Goal: Book appointment/travel/reservation

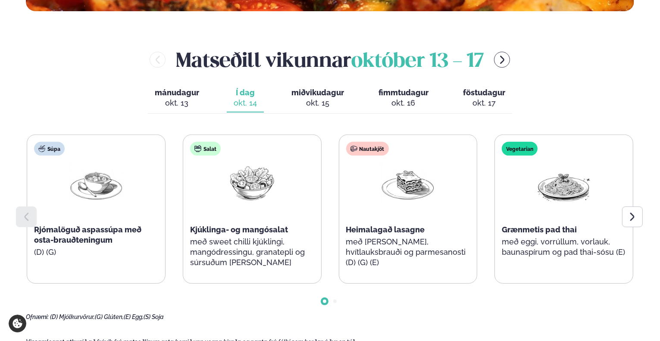
scroll to position [345, 0]
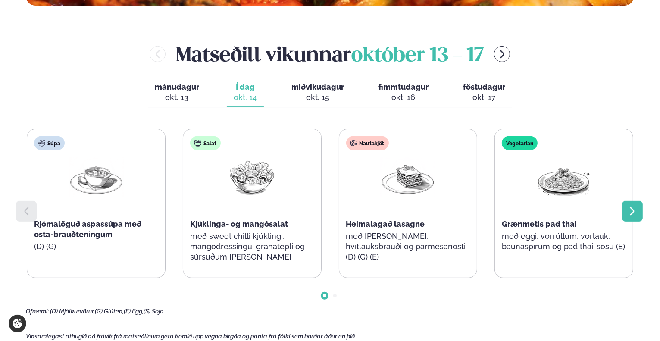
click at [628, 209] on icon at bounding box center [632, 211] width 10 height 10
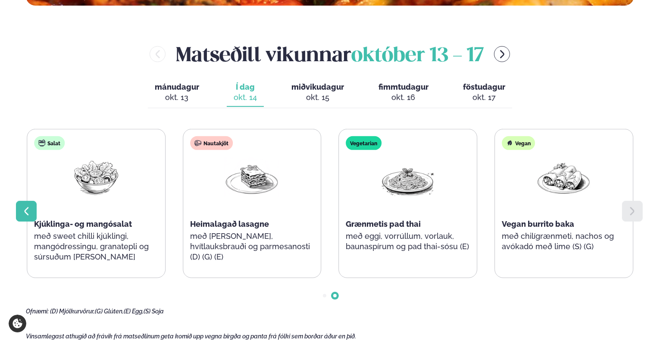
click at [22, 210] on icon at bounding box center [26, 211] width 10 height 10
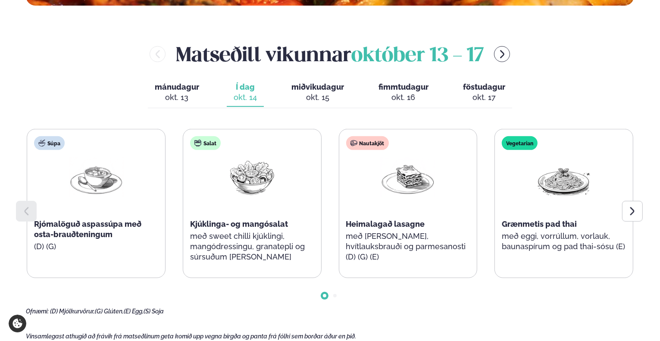
click at [319, 85] on span "miðvikudagur" at bounding box center [317, 86] width 53 height 9
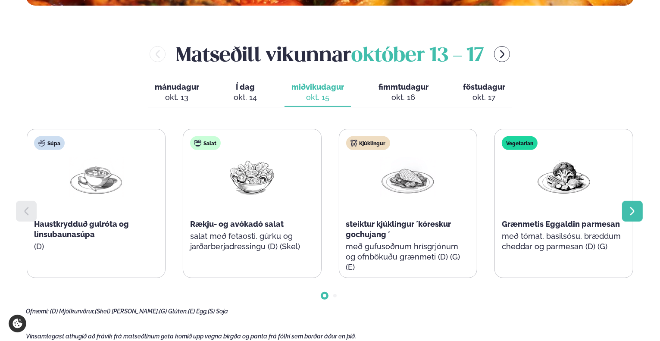
click at [630, 211] on icon at bounding box center [632, 211] width 10 height 10
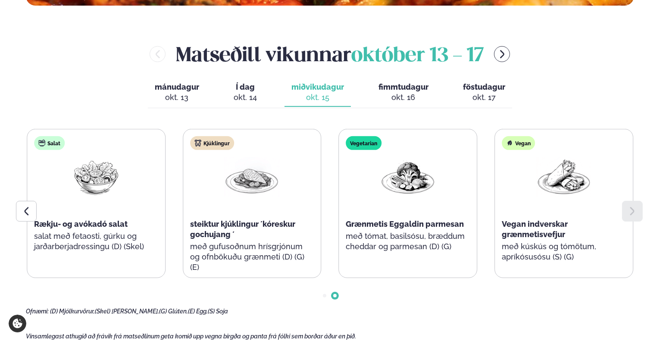
click at [407, 91] on span "fimmtudagur" at bounding box center [404, 86] width 50 height 9
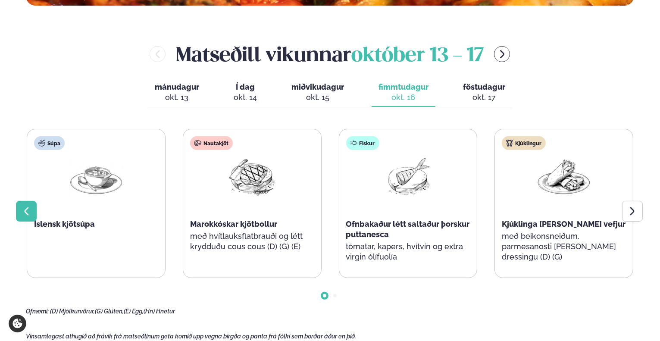
click at [35, 207] on div at bounding box center [26, 211] width 21 height 21
click at [635, 211] on icon at bounding box center [632, 211] width 10 height 10
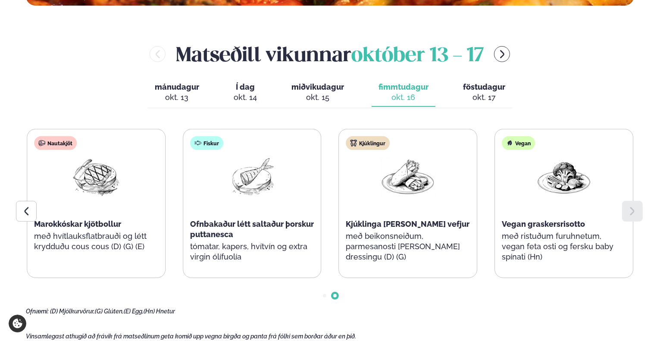
click at [485, 92] on button "föstudagur fös. okt. 17" at bounding box center [484, 92] width 56 height 28
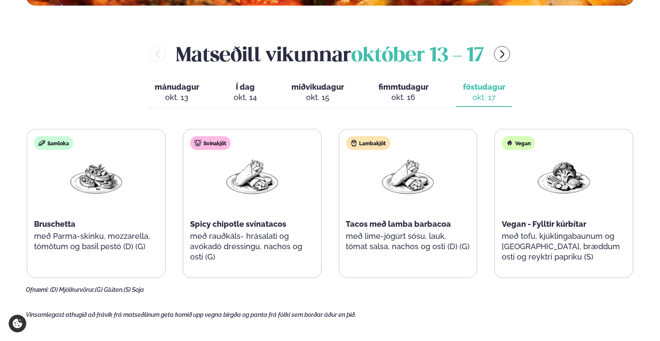
click at [402, 86] on span "fimmtudagur" at bounding box center [404, 86] width 50 height 9
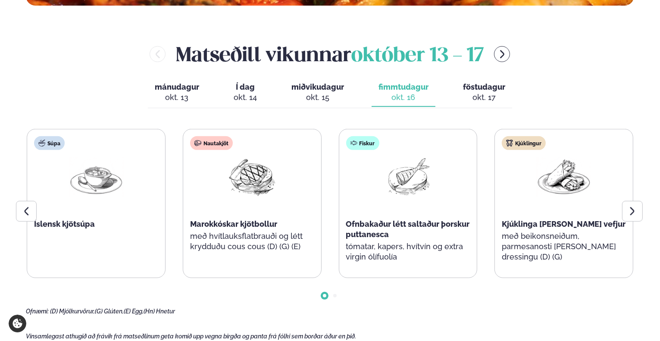
click at [319, 89] on span "miðvikudagur" at bounding box center [317, 86] width 53 height 9
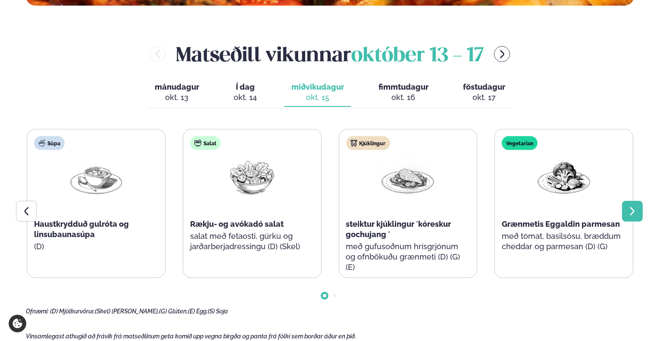
click at [630, 211] on icon at bounding box center [632, 211] width 10 height 10
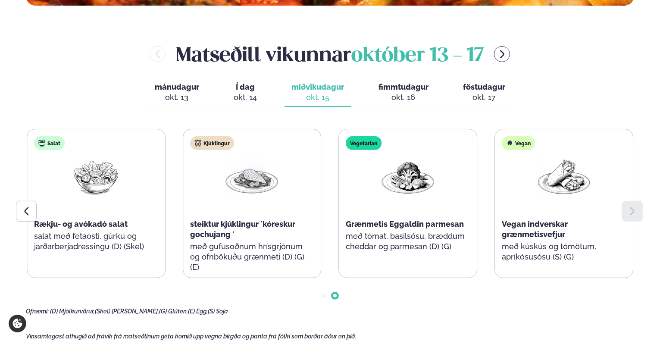
click at [251, 88] on span "Í dag" at bounding box center [245, 87] width 23 height 10
